Goal: Transaction & Acquisition: Purchase product/service

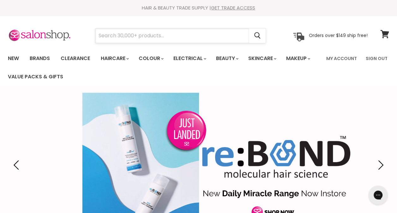
click at [132, 37] on input "Search" at bounding box center [171, 35] width 153 height 15
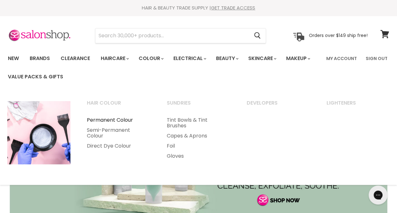
click at [102, 118] on link "Permanent Colour" at bounding box center [118, 120] width 79 height 10
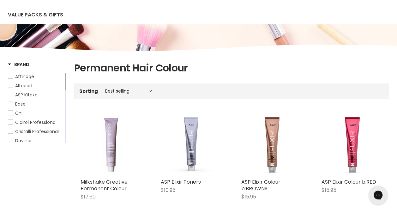
click at [64, 79] on div "Affinage Alfaparf ASP Kitoko Base Chi Clairol Professional Cristalli Profession…" at bounding box center [37, 107] width 58 height 69
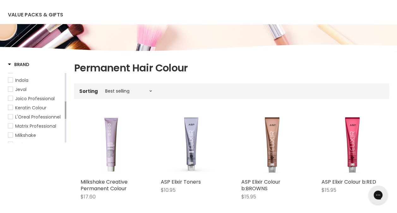
drag, startPoint x: 65, startPoint y: 79, endPoint x: 60, endPoint y: 107, distance: 29.1
click at [60, 107] on div "Affinage Alfaparf ASP Kitoko Base Chi Clairol Professional Cristalli Profession…" at bounding box center [37, 107] width 58 height 69
click at [47, 100] on span "Joico Professional" at bounding box center [34, 98] width 39 height 6
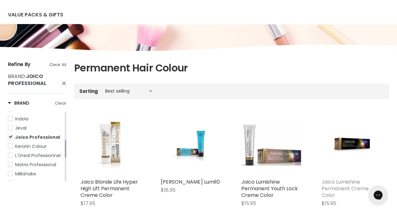
click at [341, 186] on link "Joico Lumishine Permanent Creme Color" at bounding box center [344, 188] width 47 height 21
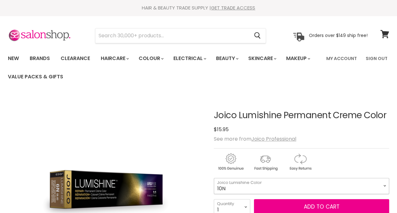
drag, startPoint x: 0, startPoint y: 0, endPoint x: 385, endPoint y: 187, distance: 427.5
click at [385, 187] on select "10N 9N 8N 7N 6N 5N 4N 3N 1N 9NA 8NA 7NA 6NA 5NA 4NA" at bounding box center [301, 186] width 175 height 16
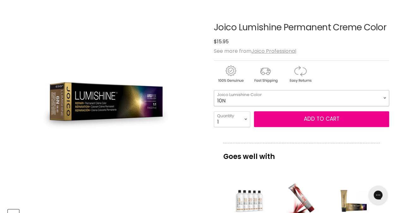
scroll to position [64, 0]
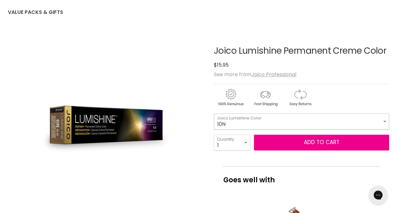
click at [383, 116] on select "10N 9N 8N 7N 6N 5N 4N 3N 1N 9NA 8NA 7NA 6NA 5NA 4NA" at bounding box center [301, 121] width 175 height 16
click at [214, 113] on select "10N 9N 8N 7N 6N 5N 4N 3N 1N 9NA 8NA 7NA 6NA 5NA 4NA" at bounding box center [301, 121] width 175 height 16
select select "6NB"
click at [243, 144] on select "1 2 3 4 5 6 7 8 9 10+" at bounding box center [232, 143] width 36 height 16
select select "2"
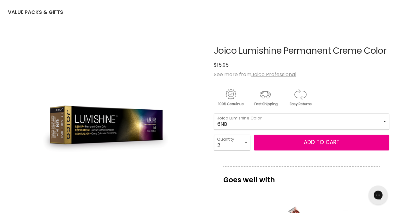
click at [214, 135] on select "1 2 3 4 5 6 7 8 9 10+" at bounding box center [232, 143] width 36 height 16
type input "2"
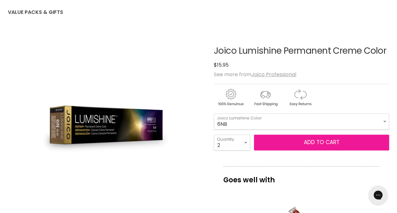
click at [328, 141] on button "Add to cart" at bounding box center [321, 143] width 135 height 16
click at [323, 141] on button "Add to cart" at bounding box center [321, 143] width 135 height 16
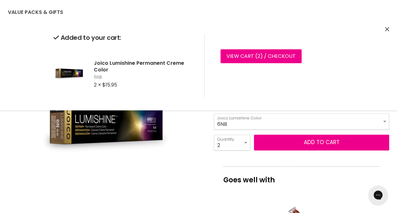
click at [309, 171] on p "Goes well with" at bounding box center [301, 176] width 156 height 21
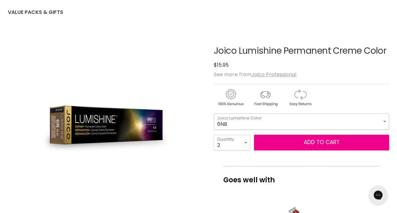
click at [382, 123] on select "10N 9N 8N 7N 6N 5N 4N 3N 1N 9NA 8NA 7NA 6NA 5NA 4NA" at bounding box center [301, 121] width 175 height 16
click at [214, 113] on select "10N 9N 8N 7N 6N 5N 4N 3N 1N 9NA 8NA 7NA 6NA 5NA 4NA" at bounding box center [301, 121] width 175 height 16
click at [382, 123] on select "10N 9N 8N 7N 6N 5N 4N 3N 1N 9NA 8NA 7NA 6NA 5NA 4NA" at bounding box center [301, 121] width 175 height 16
click at [214, 113] on select "10N 9N 8N 7N 6N 5N 4N 3N 1N 9NA 8NA 7NA 6NA 5NA 4NA" at bounding box center [301, 121] width 175 height 16
click at [383, 123] on select "10N 9N 8N 7N 6N 5N 4N 3N 1N 9NA 8NA 7NA 6NA 5NA 4NA" at bounding box center [301, 121] width 175 height 16
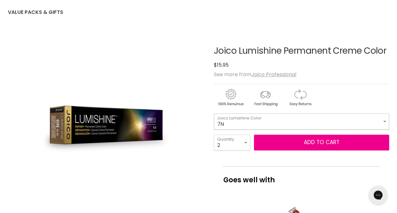
click at [214, 113] on select "10N 9N 8N 7N 6N 5N 4N 3N 1N 9NA 8NA 7NA 6NA 5NA 4NA" at bounding box center [301, 121] width 175 height 16
click at [249, 143] on select "1 2 3 4 5 6 7 8 9 10+" at bounding box center [232, 143] width 36 height 16
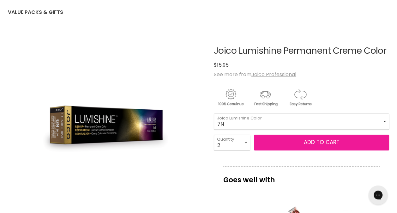
click at [315, 147] on button "Add to cart" at bounding box center [321, 143] width 135 height 16
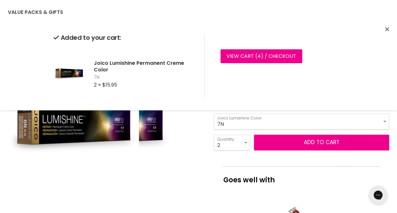
click at [192, 159] on div "Click or scroll to zoom Tap or pinch to zoom" at bounding box center [106, 128] width 196 height 196
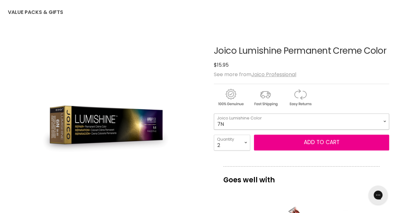
click at [382, 120] on select "10N 9N 8N 7N 6N 5N 4N 3N 1N 9NA 8NA 7NA 6NA 5NA 4NA" at bounding box center [301, 121] width 175 height 16
click at [214, 113] on select "10N 9N 8N 7N 6N 5N 4N 3N 1N 9NA 8NA 7NA 6NA 5NA 4NA" at bounding box center [301, 121] width 175 height 16
select select "6NWB"
click at [247, 144] on select "1 2 3 4 5 6 7 8 9 10+" at bounding box center [232, 143] width 36 height 16
select select "1"
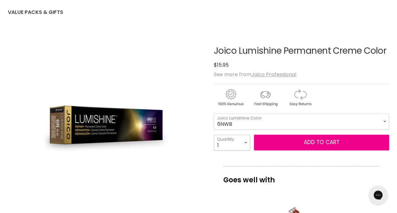
click at [214, 135] on select "1 2 3 4 5 6 7 8 9 10+" at bounding box center [232, 143] width 36 height 16
type input "1"
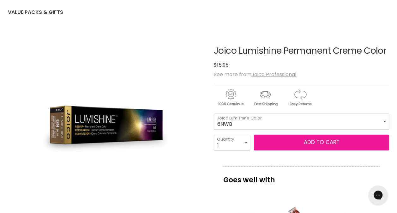
click at [292, 143] on button "Add to cart" at bounding box center [321, 143] width 135 height 16
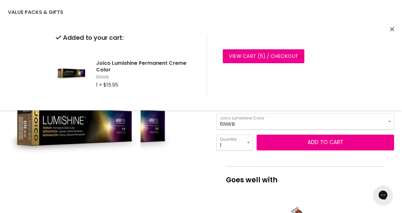
click at [171, 159] on img "Joico Lumishine Permanent Creme Color image. Click or Scroll to Zoom." at bounding box center [107, 129] width 133 height 199
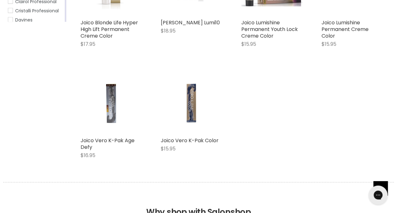
scroll to position [212, 0]
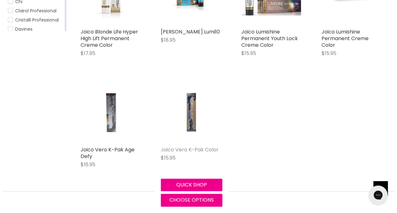
click at [193, 147] on link "Joico Vero K-Pak Color" at bounding box center [190, 149] width 58 height 7
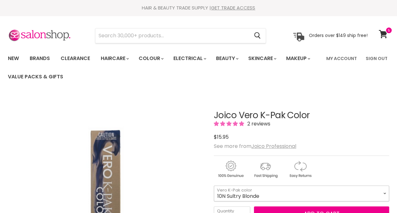
click at [386, 194] on select "10N Sultry Blonde 9N Blonde 8N Med Blonde 7N Drk Blonde 6N Light Brown 5N Med B…" at bounding box center [301, 193] width 175 height 16
click at [214, 185] on select "10N Sultry Blonde 9N Blonde 8N Med Blonde 7N Drk Blonde 6N Light Brown 5N Med B…" at bounding box center [301, 193] width 175 height 16
select select "8N Med Blonde"
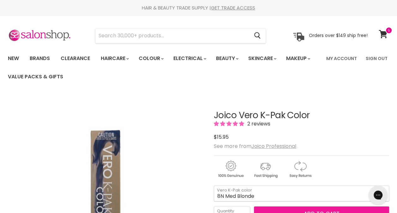
click at [321, 209] on button "Add to cart" at bounding box center [321, 214] width 135 height 16
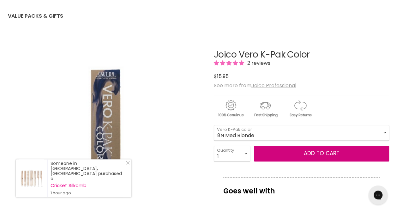
scroll to position [62, 0]
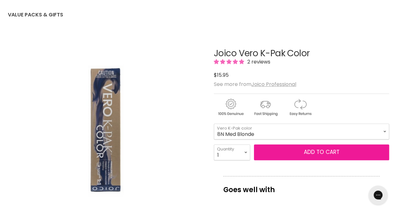
click at [306, 149] on button "Add to cart" at bounding box center [321, 152] width 135 height 16
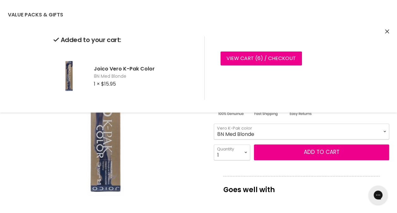
click at [153, 140] on img "Joico Vero K-Pak Color image. Click or Scroll to Zoom." at bounding box center [106, 131] width 131 height 196
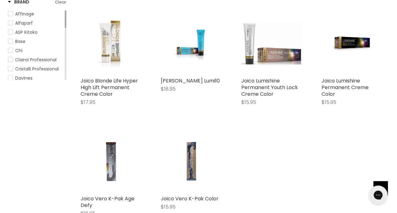
scroll to position [158, 0]
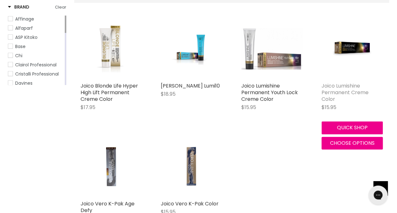
click at [339, 95] on link "Joico Lumishine Permanent Creme Color" at bounding box center [344, 92] width 47 height 21
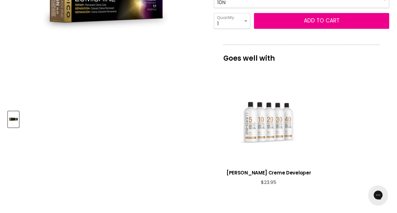
scroll to position [248, 0]
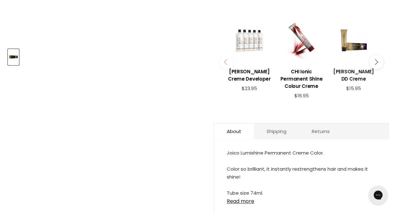
click at [350, 72] on h3 "Joico Lumishine DD Creme" at bounding box center [354, 75] width 46 height 15
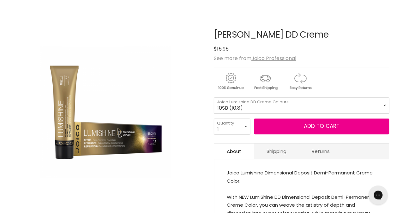
scroll to position [85, 0]
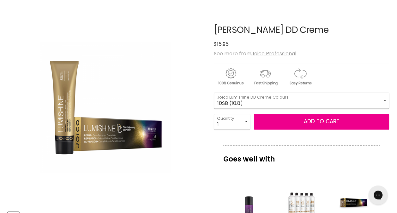
click at [383, 97] on select "10SB (10.8) 8SB (8.8) 6SB (6.8) 1BS (1.8) 10N (10.0) 8N (8.0) 6N (6.0) 3N (3.0)…" at bounding box center [301, 101] width 175 height 16
click at [214, 93] on select "10SB (10.8) 8SB (8.8) 6SB (6.8) 1BS (1.8) 10N (10.0) 8N (8.0) 6N (6.0) 3N (3.0)…" at bounding box center [301, 101] width 175 height 16
select select "6NWB (6.07)"
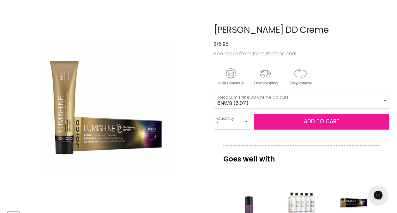
click at [327, 122] on button "Add to cart" at bounding box center [321, 122] width 135 height 16
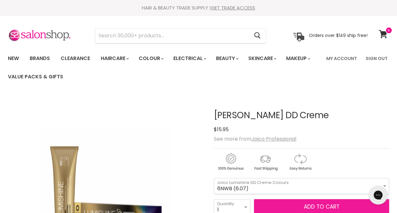
click at [337, 202] on button "Add to cart" at bounding box center [321, 207] width 135 height 16
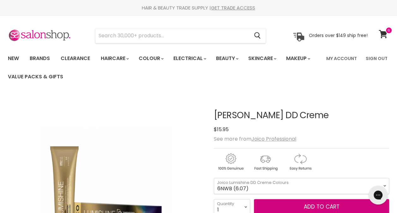
scroll to position [1, 0]
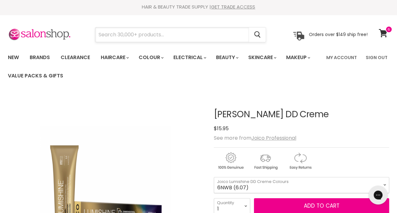
click at [155, 38] on input "Search" at bounding box center [171, 34] width 153 height 15
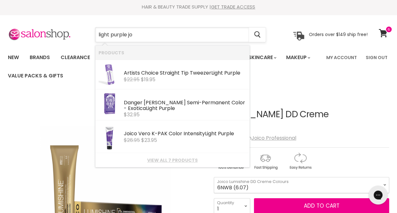
type input "light purple joi"
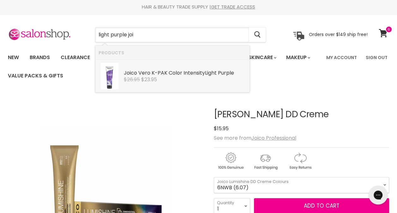
click at [165, 74] on div "Joi co Vero K-PAK Color Intensity Light Purple" at bounding box center [185, 73] width 123 height 7
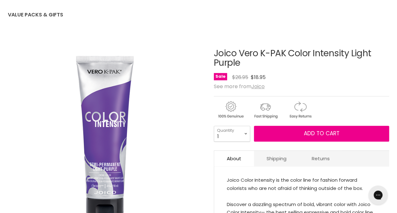
scroll to position [66, 0]
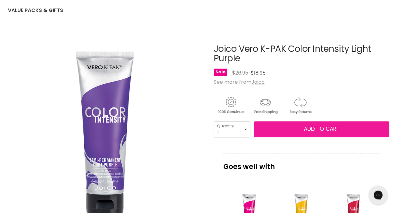
click at [313, 128] on span "Add to cart" at bounding box center [321, 129] width 36 height 8
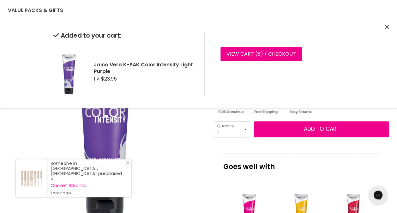
click at [185, 132] on div "Click or scroll to zoom Tap or pinch to zoom" at bounding box center [106, 126] width 196 height 196
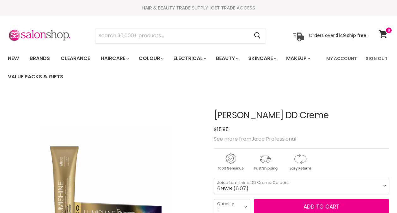
scroll to position [1, 0]
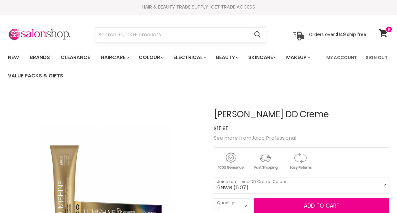
drag, startPoint x: 0, startPoint y: 0, endPoint x: 112, endPoint y: 37, distance: 117.6
click at [112, 37] on input "Search" at bounding box center [171, 34] width 153 height 15
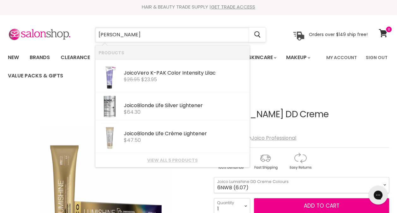
type input "joico bleach"
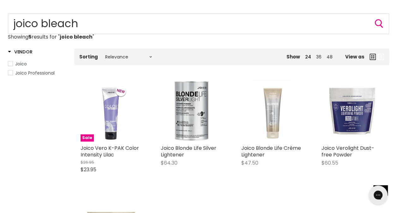
scroll to position [76, 0]
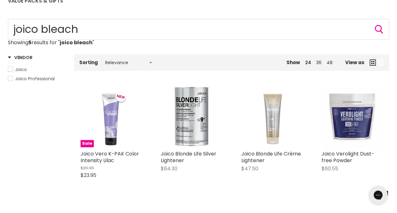
click at [37, 76] on span "Joico Professional" at bounding box center [34, 78] width 39 height 6
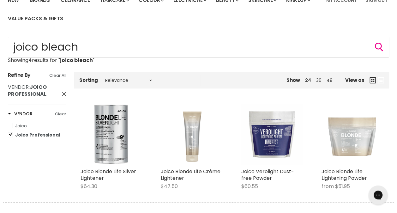
scroll to position [62, 0]
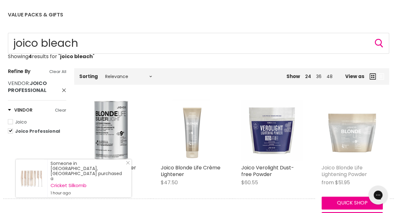
click at [346, 172] on link "Joico Blonde Life Lightening Powder" at bounding box center [343, 171] width 45 height 14
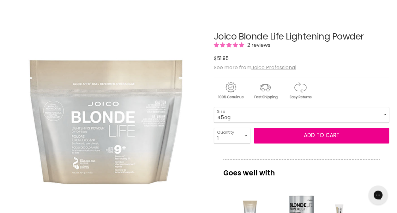
scroll to position [123, 0]
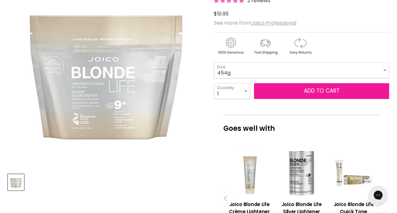
click at [336, 91] on span "Add to cart" at bounding box center [321, 91] width 36 height 8
click at [325, 88] on span "Add to cart" at bounding box center [321, 91] width 36 height 8
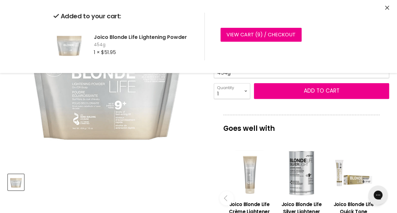
click at [204, 112] on img "Joico Blonde Life Lightening Powder image. Click or Scroll to Zoom." at bounding box center [106, 70] width 196 height 196
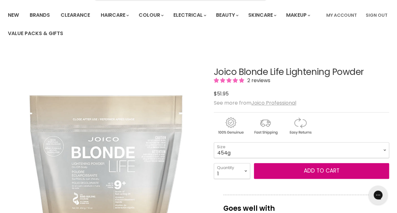
scroll to position [0, 0]
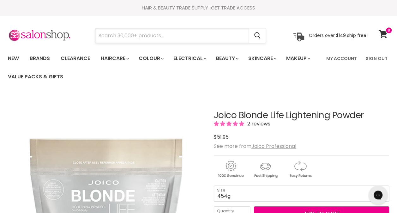
click at [163, 35] on input "Search" at bounding box center [171, 35] width 153 height 15
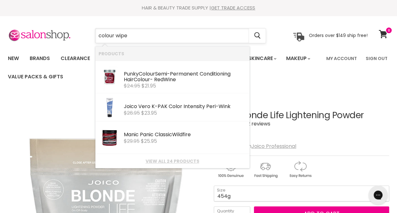
type input "colour wipes"
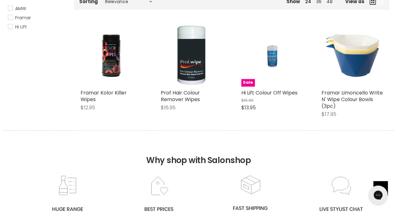
scroll to position [121, 0]
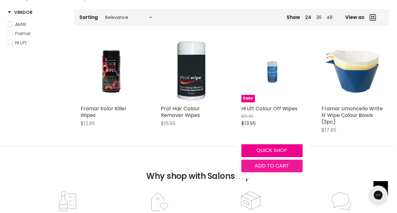
click at [275, 167] on span "Add to cart" at bounding box center [272, 165] width 34 height 7
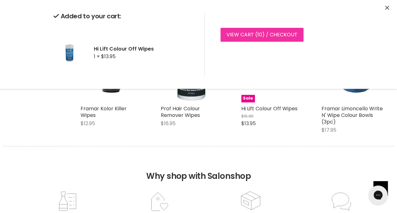
click at [256, 36] on link "View cart ( 10 ) / Checkout" at bounding box center [261, 35] width 83 height 14
